Goal: Transaction & Acquisition: Purchase product/service

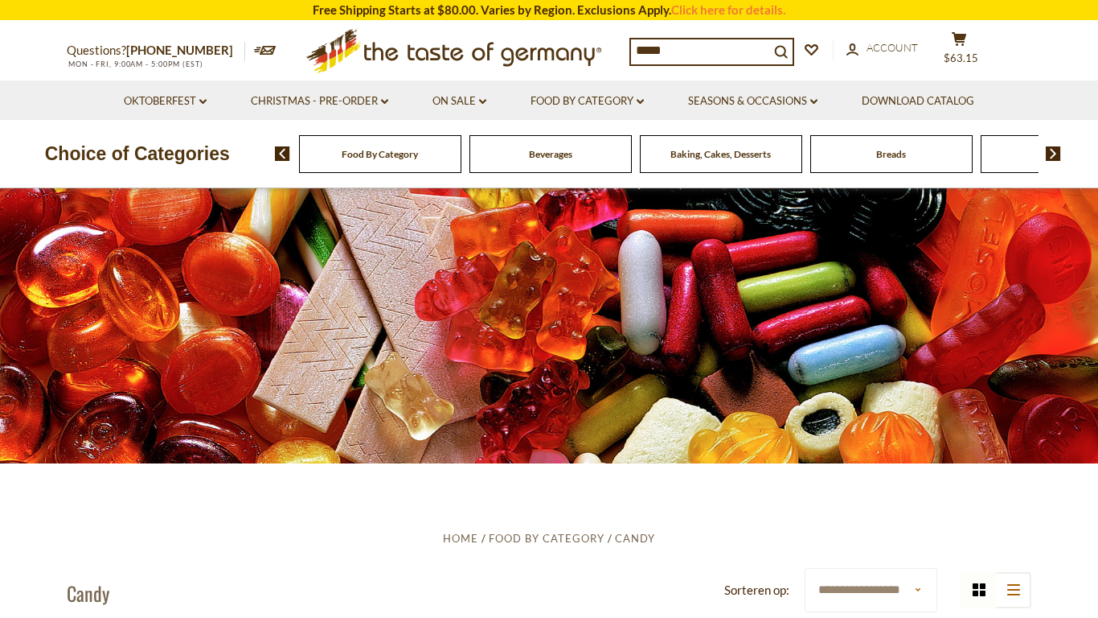
type input "******"
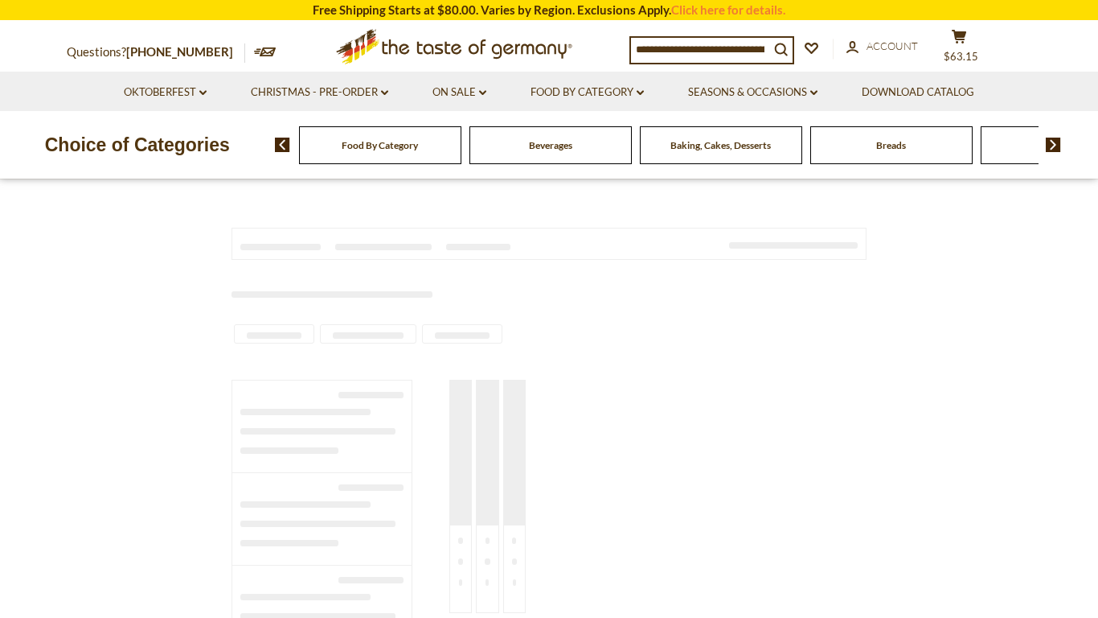
scroll to position [166, 0]
type input "******"
